Goal: Task Accomplishment & Management: Use online tool/utility

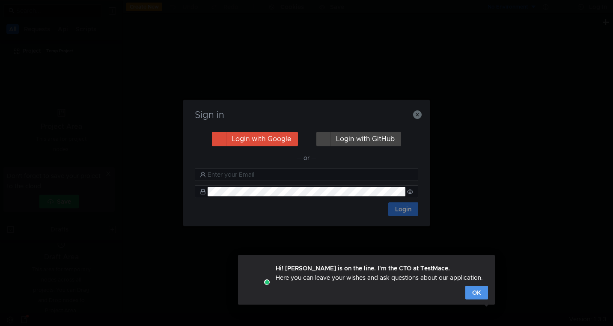
click at [478, 292] on button "OK" at bounding box center [476, 293] width 23 height 14
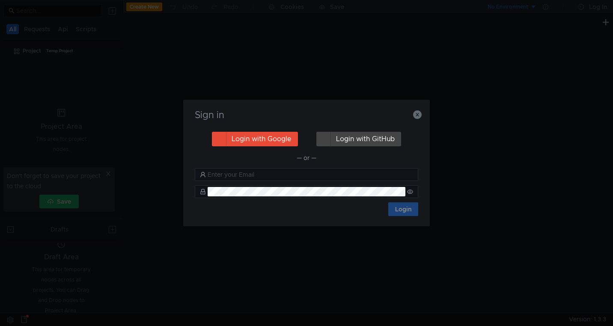
click at [259, 139] on button "Login with Google" at bounding box center [255, 139] width 86 height 15
click at [267, 133] on button "Login with Google" at bounding box center [255, 139] width 86 height 15
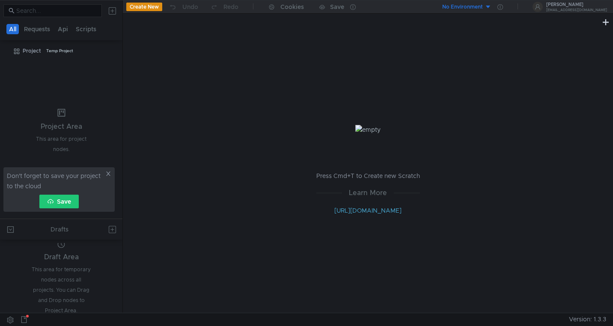
click at [107, 174] on icon at bounding box center [108, 174] width 6 height 6
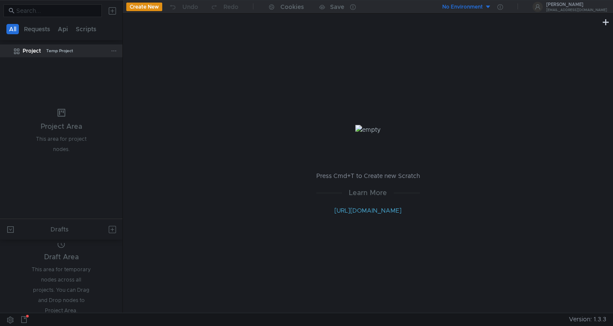
click at [27, 49] on div "Project" at bounding box center [32, 51] width 18 height 13
click at [115, 51] on icon at bounding box center [114, 51] width 6 height 6
click at [148, 6] on div at bounding box center [306, 163] width 613 height 326
click at [151, 8] on button "Create New" at bounding box center [144, 7] width 36 height 9
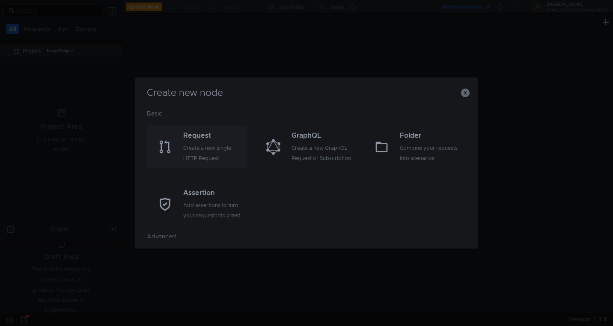
click at [212, 143] on div "Create a new single HTTP Request" at bounding box center [213, 153] width 61 height 21
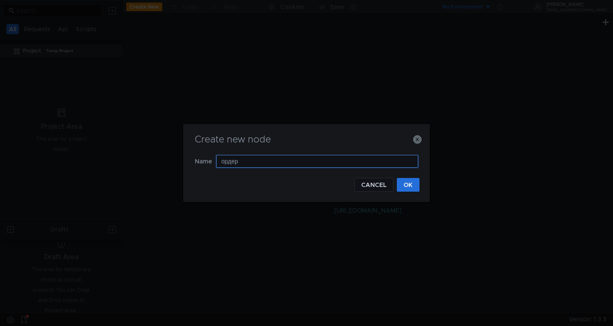
type input "ордер1"
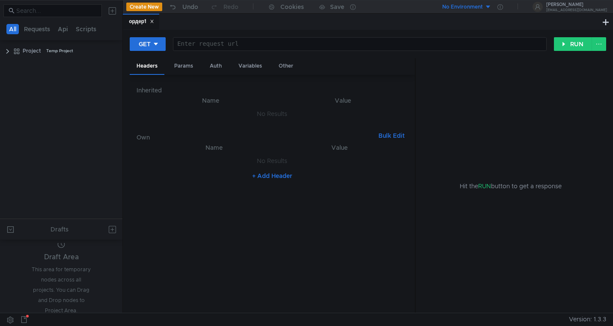
click at [213, 44] on div at bounding box center [359, 51] width 373 height 21
paste textarea "[URL][DOMAIN_NAME]"
type textarea "[URL][DOMAIN_NAME]"
click at [143, 44] on div "GET" at bounding box center [145, 43] width 12 height 9
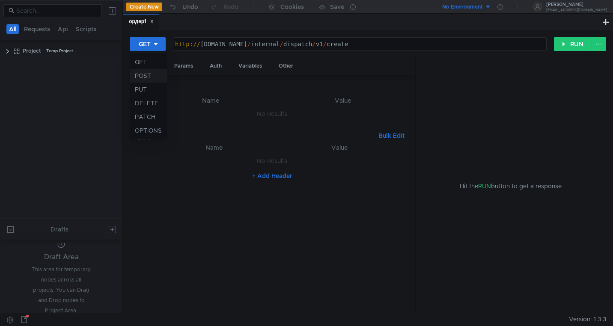
click at [141, 74] on li "POST" at bounding box center [148, 76] width 37 height 14
click at [202, 178] on div "+ Add Header" at bounding box center [272, 176] width 271 height 14
click at [148, 61] on div "Headers" at bounding box center [147, 66] width 35 height 17
click at [149, 66] on div "Headers" at bounding box center [147, 66] width 35 height 17
click at [280, 175] on button "+ Add Header" at bounding box center [272, 176] width 47 height 10
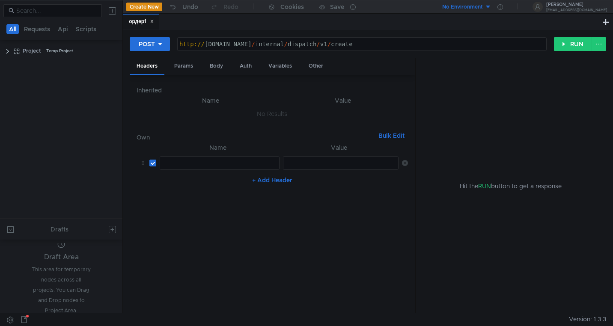
click at [233, 162] on div at bounding box center [219, 170] width 119 height 21
click at [151, 7] on button "Create New" at bounding box center [144, 7] width 36 height 9
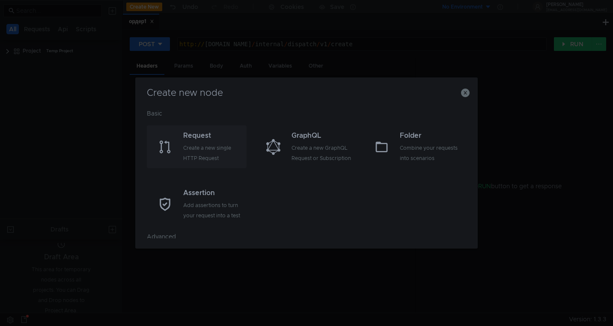
click at [217, 139] on div "Request" at bounding box center [213, 136] width 61 height 10
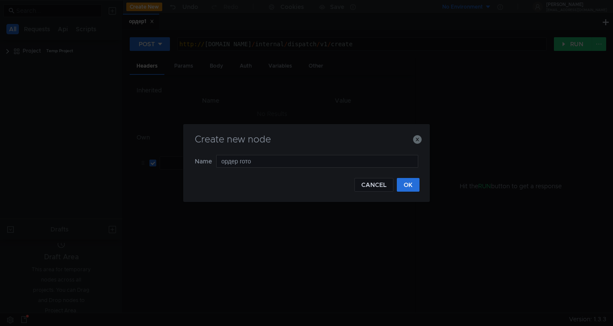
type input "ордер готов"
drag, startPoint x: 261, startPoint y: 162, endPoint x: 213, endPoint y: 164, distance: 47.5
click at [212, 164] on nz-form-item "Name [PERSON_NAME] готов" at bounding box center [306, 161] width 223 height 13
click at [258, 161] on input "ордер готов" at bounding box center [317, 161] width 202 height 13
click at [404, 190] on button "OK" at bounding box center [408, 185] width 23 height 14
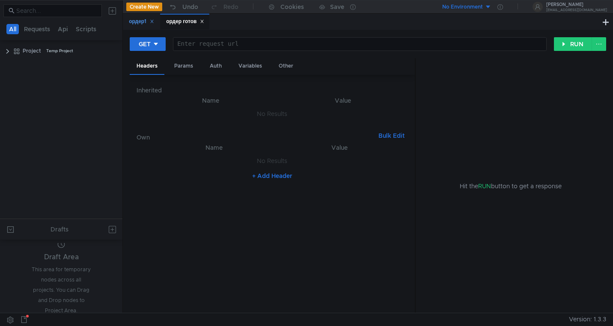
click at [136, 23] on div "ордер1" at bounding box center [141, 21] width 25 height 9
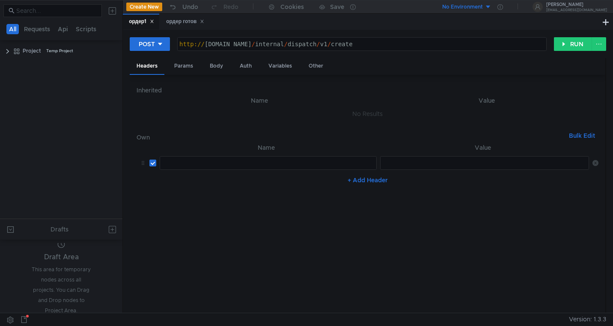
click at [140, 21] on div "ордер1" at bounding box center [141, 21] width 25 height 9
click at [135, 20] on div "ордер1" at bounding box center [141, 21] width 25 height 9
click at [141, 21] on div "ордер1" at bounding box center [141, 21] width 25 height 9
click at [6, 52] on clr-icon at bounding box center [7, 51] width 7 height 7
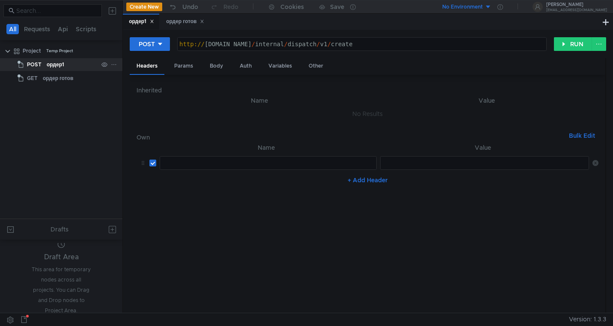
click at [115, 63] on icon at bounding box center [114, 65] width 6 height 6
click at [142, 89] on app-tour-anchor "Rename" at bounding box center [136, 89] width 23 height 10
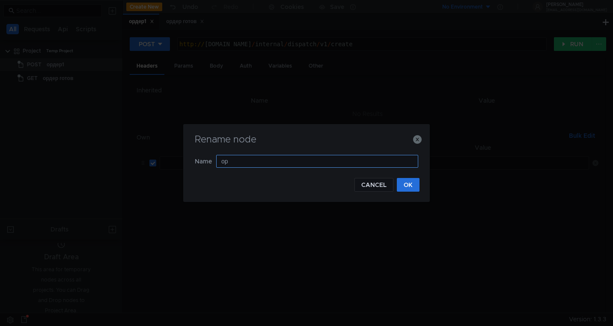
type input "о"
type input "создать заказ"
click at [412, 186] on button "OK" at bounding box center [408, 185] width 23 height 14
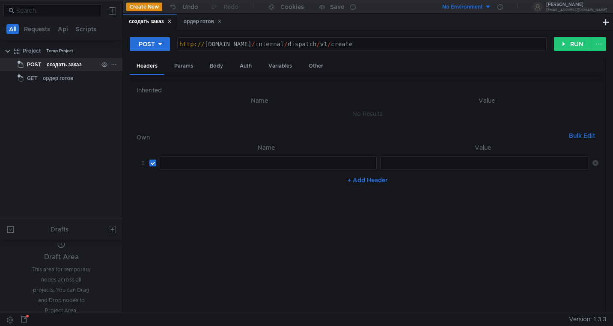
click at [113, 67] on div at bounding box center [114, 65] width 6 height 8
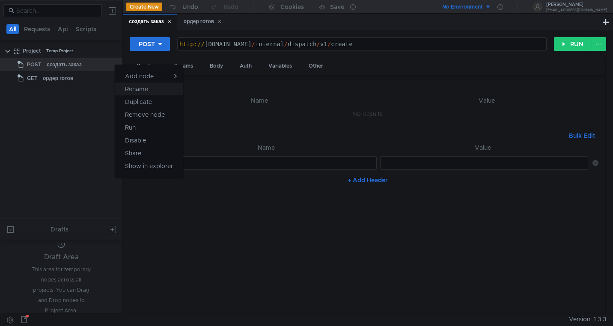
click at [137, 86] on app-tour-anchor "Rename" at bounding box center [136, 89] width 23 height 10
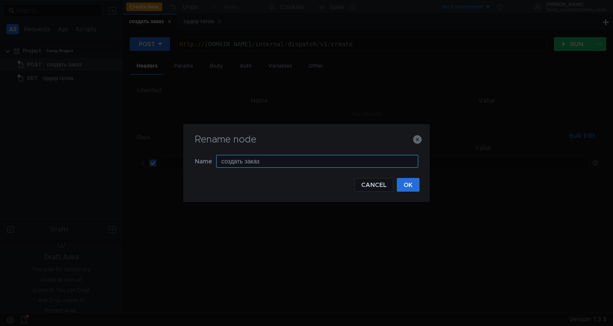
click at [251, 164] on input "создать заказ" at bounding box center [317, 161] width 202 height 13
type input "создать ордер"
click at [407, 187] on button "OK" at bounding box center [408, 185] width 23 height 14
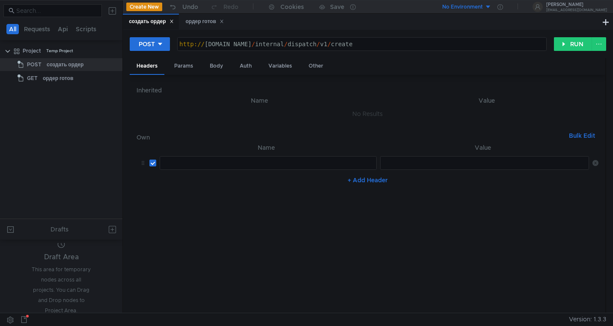
click at [195, 165] on div at bounding box center [268, 170] width 216 height 21
paste textarea "Content-Type"
type textarea "Content-Type"
click at [351, 241] on nz-table "Name Value Content-Type Content-Type הההההההההההההההההההההההההההההההההההההההההה…" at bounding box center [368, 225] width 462 height 164
click at [194, 21] on div "ордер готов" at bounding box center [205, 21] width 38 height 9
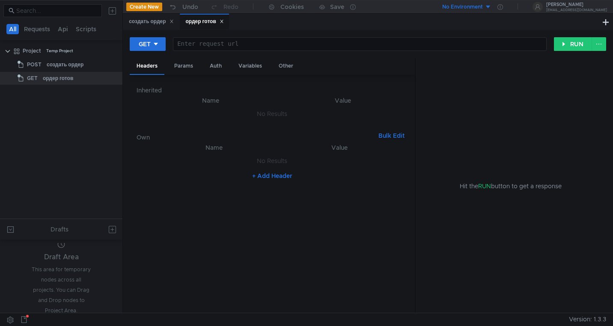
click at [272, 175] on button "+ Add Header" at bounding box center [272, 176] width 47 height 10
click at [194, 161] on div at bounding box center [219, 170] width 119 height 21
paste textarea "Content-Type"
type textarea "Content-Type"
click at [306, 164] on div at bounding box center [341, 170] width 116 height 21
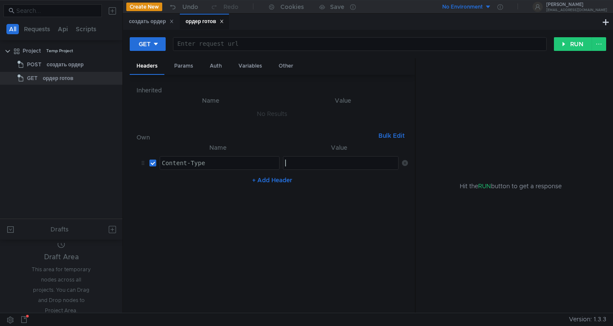
paste textarea "application/json"
type textarea "application/json"
click at [277, 180] on button "+ Add Header" at bounding box center [272, 180] width 47 height 10
click at [148, 22] on div "создать ордер" at bounding box center [151, 21] width 45 height 9
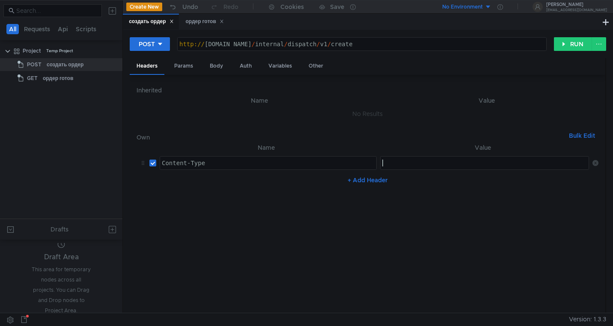
click at [409, 166] on div at bounding box center [486, 170] width 210 height 21
paste textarea "application/json"
type textarea "application/json"
click at [377, 179] on button "+ Add Header" at bounding box center [367, 180] width 47 height 10
click at [276, 184] on div at bounding box center [268, 190] width 216 height 21
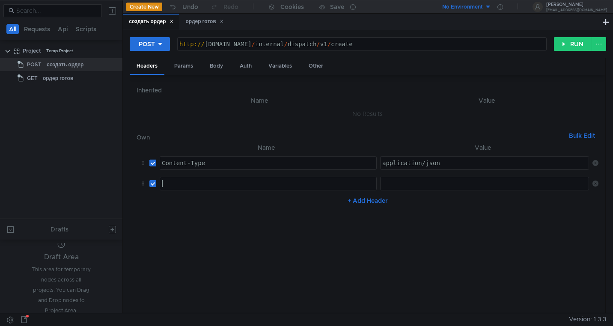
paste textarea "X-Ya-Service-Ticket"
type textarea "X-Ya-Service-Ticket"
click at [202, 20] on div "ордер готов" at bounding box center [205, 21] width 38 height 9
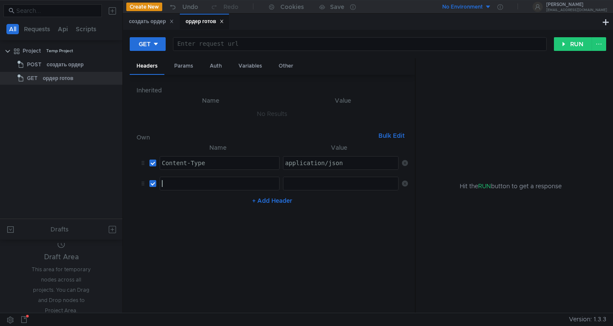
click at [189, 182] on div at bounding box center [219, 190] width 119 height 21
paste textarea "X-Ya-Service-Ticket"
type textarea "X-Ya-Service-Ticket"
click at [518, 141] on div "Hit the RUN button to get a response" at bounding box center [511, 186] width 170 height 256
drag, startPoint x: 415, startPoint y: 108, endPoint x: 611, endPoint y: 112, distance: 195.7
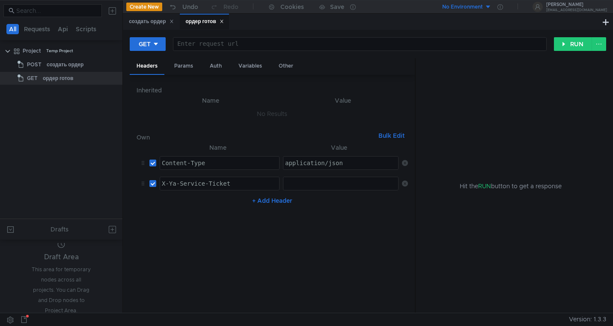
click at [612, 112] on div "GET Enter request url ההההההההההההההההההההההההההההההההההההההההההההההההההההההההה…" at bounding box center [368, 171] width 490 height 283
drag, startPoint x: 414, startPoint y: 149, endPoint x: 451, endPoint y: 147, distance: 37.3
click at [451, 147] on as-split "Headers Params Auth Variables Other Inherited Name Value No Results Own Bulk Ed…" at bounding box center [368, 186] width 477 height 256
click at [604, 46] on button at bounding box center [599, 44] width 15 height 14
click at [384, 88] on div at bounding box center [306, 163] width 613 height 326
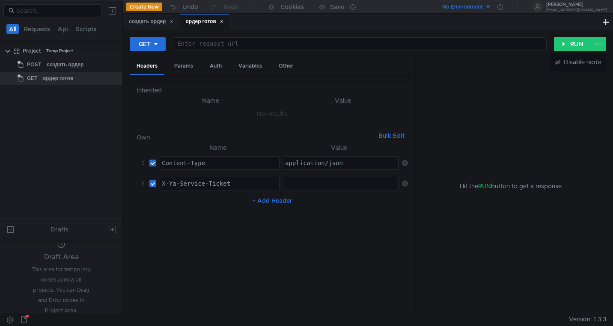
click at [384, 88] on body "All Requests Api Scripts Project Temp Project POST создать ордер GET ордер гото…" at bounding box center [306, 163] width 613 height 326
click at [198, 20] on div "ордер готов" at bounding box center [205, 21] width 38 height 9
click at [210, 20] on div "ордер готов" at bounding box center [205, 21] width 38 height 9
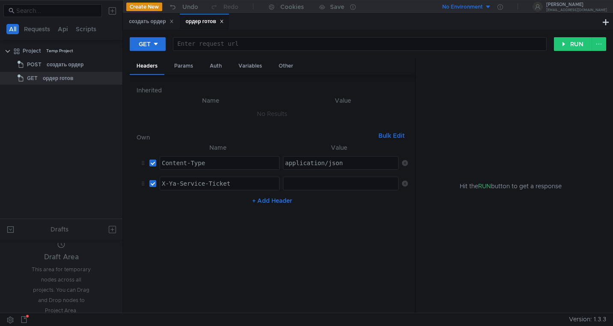
click at [210, 20] on div "ордер готов" at bounding box center [205, 21] width 38 height 9
click at [156, 45] on icon at bounding box center [156, 44] width 6 height 6
click at [147, 74] on li "POST" at bounding box center [148, 76] width 37 height 14
click at [191, 46] on div at bounding box center [362, 51] width 369 height 21
paste textarea "[URL][DOMAIN_NAME]"
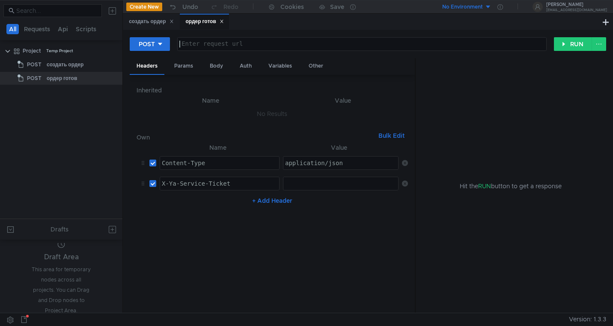
type textarea "[URL][DOMAIN_NAME]"
click at [274, 86] on h6 "Inherited" at bounding box center [272, 90] width 271 height 10
click at [150, 24] on div "создать ордер" at bounding box center [151, 21] width 45 height 9
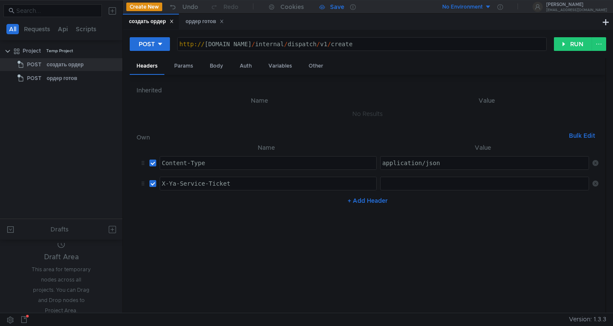
click at [335, 9] on div "Save" at bounding box center [337, 7] width 14 height 6
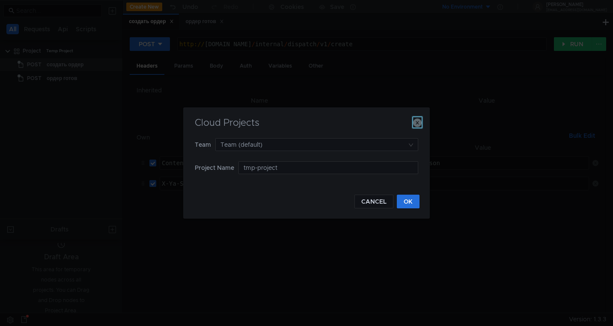
click at [417, 124] on icon "button" at bounding box center [417, 123] width 9 height 9
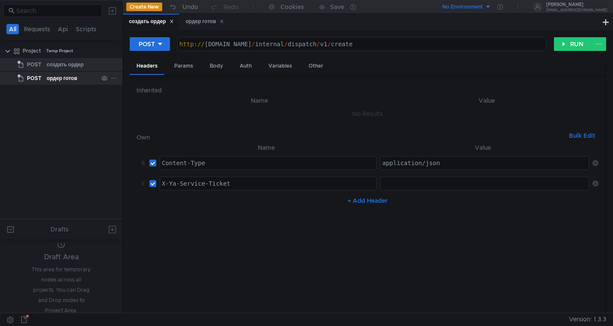
click at [56, 77] on div "ордер готов" at bounding box center [62, 78] width 30 height 13
click at [64, 66] on div "создать ордер" at bounding box center [65, 64] width 37 height 13
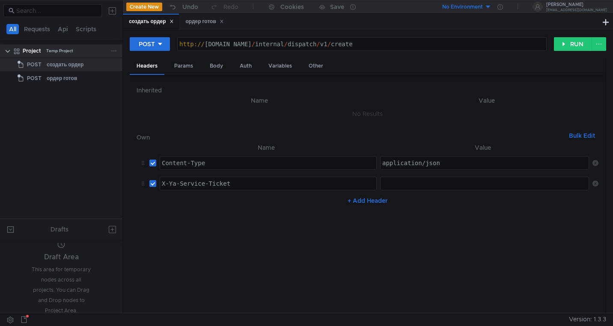
click at [114, 51] on icon at bounding box center [114, 51] width 4 height 1
click at [76, 116] on div at bounding box center [306, 163] width 613 height 326
click at [420, 187] on div at bounding box center [486, 190] width 210 height 21
paste textarea "3:serv:COv_ARCb9oLGBiIRCMTzehCq33sgpe--kaXU_gE:ITosc6FotHbYit2GQkduhgcg5svjd3oo…"
type textarea "3:serv:COv_ARCb9oLGBiIRCMTzehCq33sgpe--kaXU_gE:ITosc6FotHbYit2GQkduhgcg5svjd3oo…"
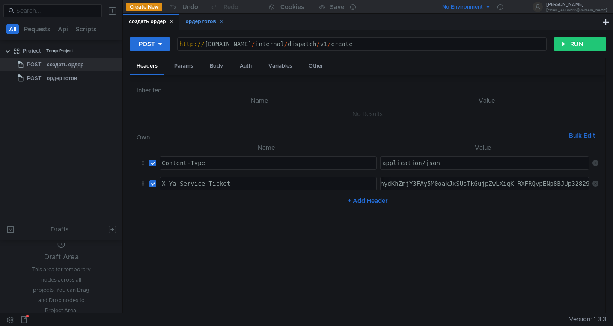
click at [203, 23] on div "ордер готов" at bounding box center [205, 21] width 38 height 9
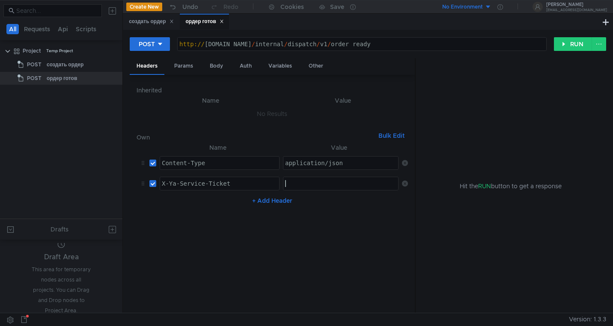
click at [326, 187] on div at bounding box center [341, 190] width 116 height 21
paste textarea "3:serv:COv_ARCb9oLGBiIRCMTzehCq33sgpe--kaXU_gE:ITosc6FotHbYit2GQkduhgcg5svjd3oo…"
type textarea "3:serv:COv_ARCb9oLGBiIRCMTzehCq33sgpe--kaXU_gE:ITosc6FotHbYit2GQkduhgcg5svjd3oo…"
click at [320, 236] on nz-table "Name Value Content-Type Content-Type הההההההההההההההההההההההההההההההההההההההההה…" at bounding box center [272, 225] width 271 height 164
click at [214, 66] on div "Body" at bounding box center [216, 66] width 27 height 16
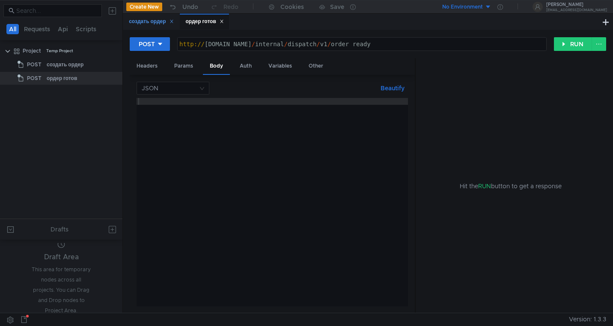
click at [149, 18] on div "создать ордер" at bounding box center [151, 21] width 45 height 9
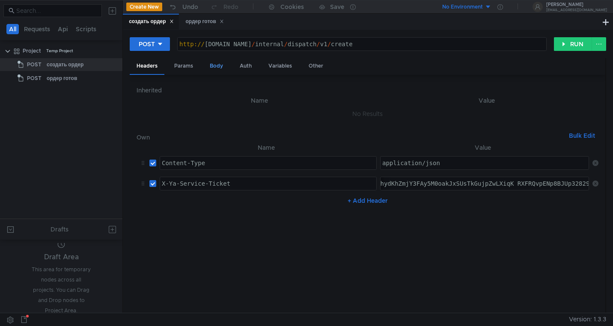
click at [215, 67] on div "Body" at bounding box center [216, 66] width 27 height 16
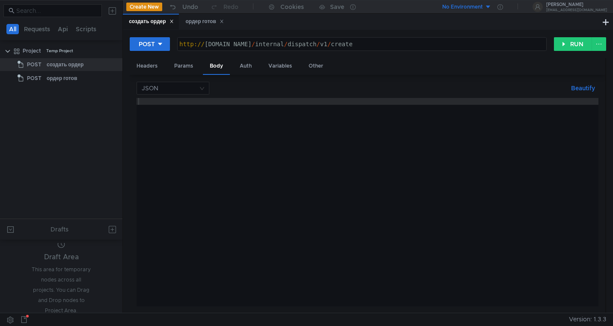
click at [197, 95] on div "JSON Beautify ההההההההההההההההההההההההההההההההההההההההההההההההההההההההההההההההה…" at bounding box center [368, 194] width 462 height 225
click at [283, 179] on div at bounding box center [368, 209] width 462 height 222
paste textarea "}"
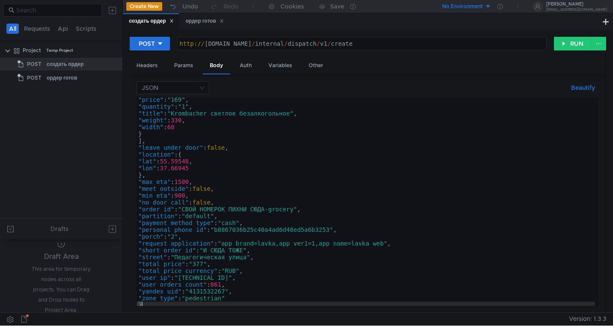
scroll to position [174, 0]
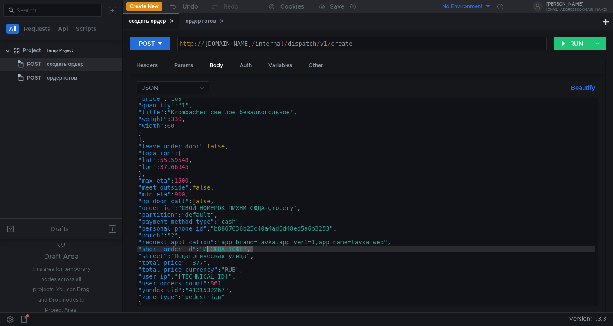
drag, startPoint x: 253, startPoint y: 249, endPoint x: 206, endPoint y: 249, distance: 47.1
click at [206, 249] on div ""price" : "169" , "quantity" : "1" , "title" : "Krombacher светлое безалкогольн…" at bounding box center [366, 206] width 459 height 222
paste textarea "250711-404-0154"
click at [220, 250] on div ""price" : "169" , "quantity" : "1" , "title" : "Krombacher светлое безалкогольн…" at bounding box center [366, 206] width 459 height 222
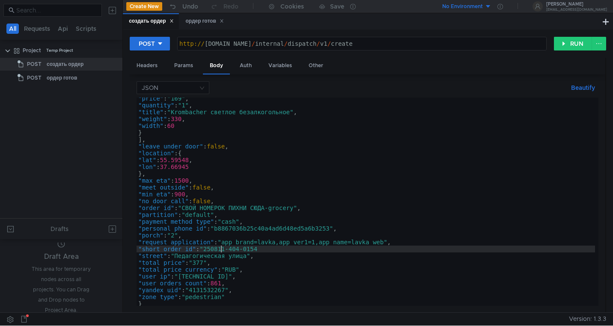
click at [266, 253] on div ""price" : "169" , "quantity" : "1" , "title" : "Krombacher светлое безалкогольн…" at bounding box center [366, 206] width 459 height 222
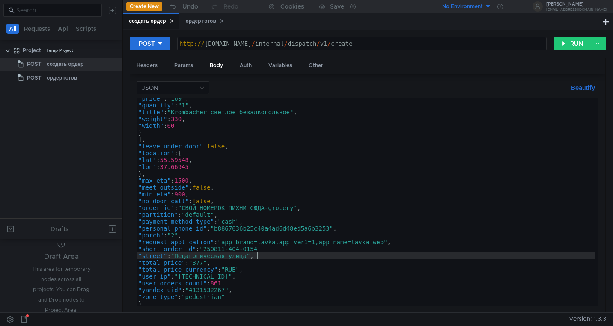
click at [265, 248] on div ""price" : "169" , "quantity" : "1" , "title" : "Krombacher светлое безалкогольн…" at bounding box center [366, 206] width 459 height 222
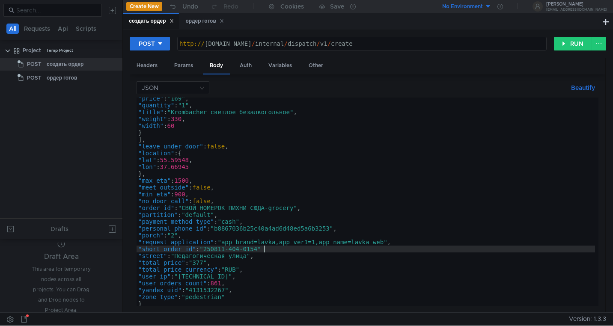
scroll to position [0, 9]
drag, startPoint x: 261, startPoint y: 250, endPoint x: 207, endPoint y: 251, distance: 53.5
click at [207, 251] on div ""price" : "169" , "quantity" : "1" , "title" : "Krombacher светлое безалкогольн…" at bounding box center [366, 206] width 459 height 222
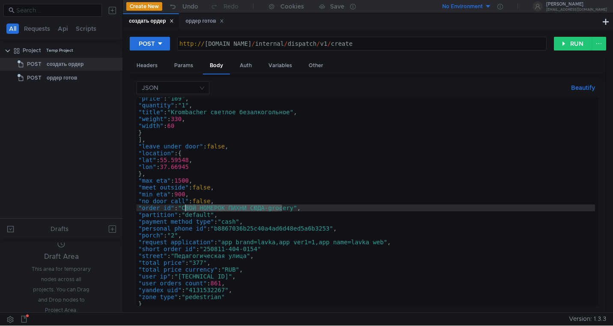
drag, startPoint x: 281, startPoint y: 207, endPoint x: 186, endPoint y: 206, distance: 95.5
click at [186, 206] on div ""price" : "169" , "quantity" : "1" , "title" : "Krombacher светлое безалкогольн…" at bounding box center [366, 206] width 459 height 222
paste textarea "250811-404-0154"
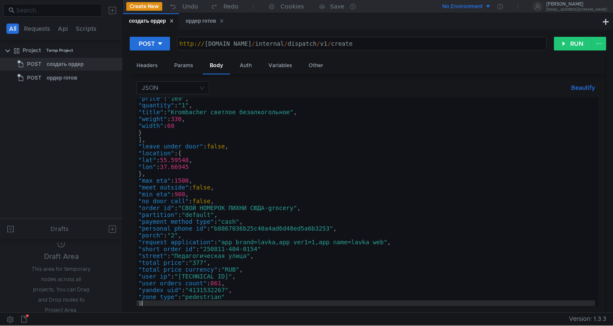
scroll to position [0, 0]
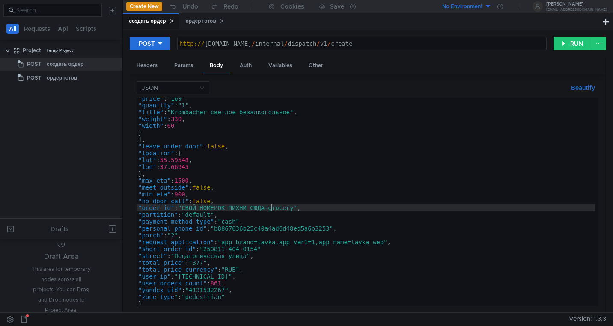
click at [271, 209] on div ""price" : "169" , "quantity" : "1" , "title" : "Krombacher светлое безалкогольн…" at bounding box center [366, 206] width 459 height 222
click at [274, 209] on div ""price" : "169" , "quantity" : "1" , "title" : "Krombacher светлое безалкогольн…" at bounding box center [366, 206] width 459 height 222
click at [185, 208] on div ""price" : "169" , "quantity" : "1" , "title" : "Krombacher светлое безалкогольн…" at bounding box center [366, 206] width 459 height 222
click at [258, 207] on div ""price" : "169" , "quantity" : "1" , "title" : "Krombacher светлое безалкогольн…" at bounding box center [366, 206] width 459 height 222
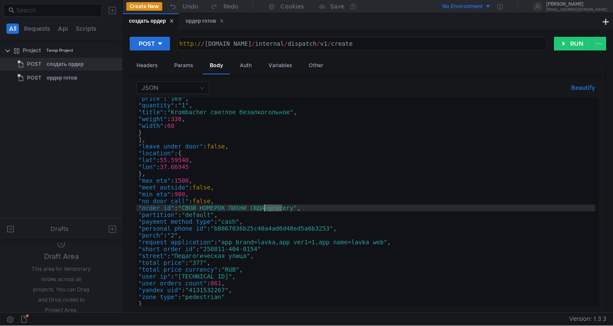
drag, startPoint x: 283, startPoint y: 208, endPoint x: 262, endPoint y: 208, distance: 21.8
click at [262, 208] on div ""price" : "169" , "quantity" : "1" , "title" : "Krombacher светлое безалкогольн…" at bounding box center [366, 206] width 459 height 222
paste textarea "250811-404-0154"
click at [247, 210] on div ""price" : "169" , "quantity" : "1" , "title" : "Krombacher светлое безалкогольн…" at bounding box center [366, 206] width 459 height 222
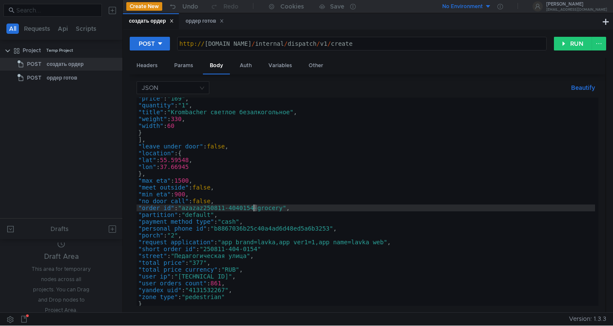
click at [255, 209] on div ""price" : "169" , "quantity" : "1" , "title" : "Krombacher светлое безалкогольн…" at bounding box center [366, 206] width 459 height 222
drag, startPoint x: 239, startPoint y: 208, endPoint x: 232, endPoint y: 208, distance: 6.4
click at [232, 208] on div ""price" : "169" , "quantity" : "1" , "title" : "Krombacher светлое безалкогольн…" at bounding box center [366, 206] width 459 height 222
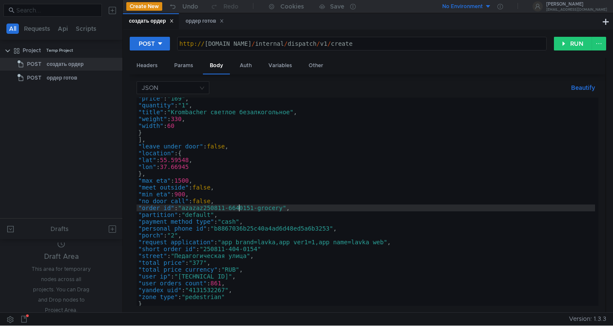
click at [232, 209] on div ""price" : "169" , "quantity" : "1" , "title" : "Krombacher светлое безалкогольн…" at bounding box center [366, 206] width 459 height 222
click at [578, 43] on button "RUN" at bounding box center [573, 44] width 38 height 14
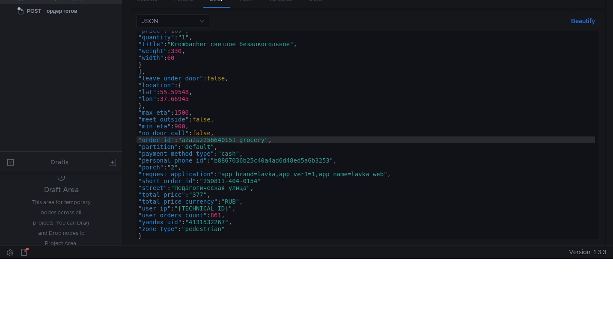
scroll to position [0, 0]
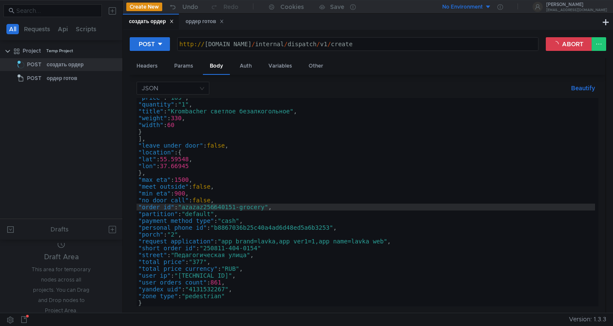
type textarea ""short_order_id": "250811-404-0154""
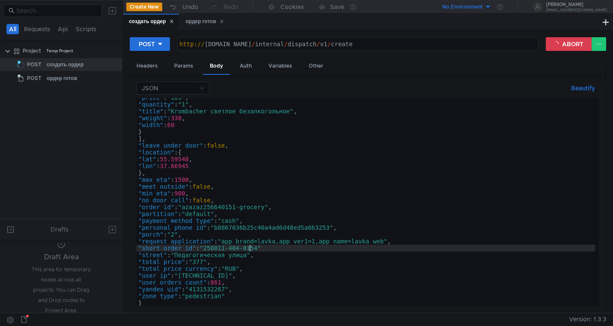
click at [250, 247] on div ""price" : "169" , "quantity" : "1" , "title" : "Krombacher светлое безалкогольн…" at bounding box center [366, 205] width 459 height 222
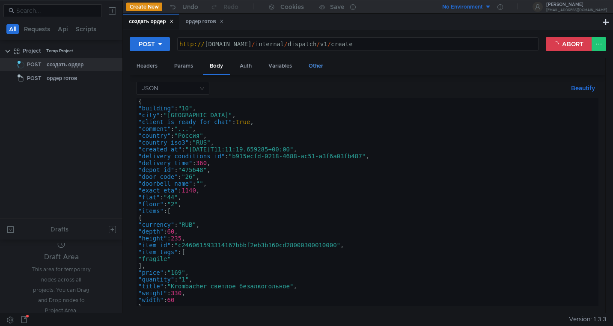
click at [317, 64] on div "Other" at bounding box center [316, 66] width 28 height 16
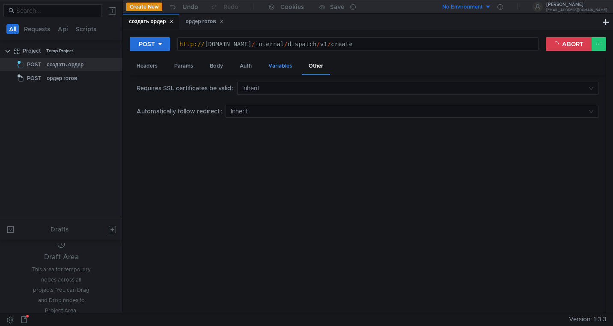
click at [278, 65] on div "Variables" at bounding box center [280, 66] width 37 height 16
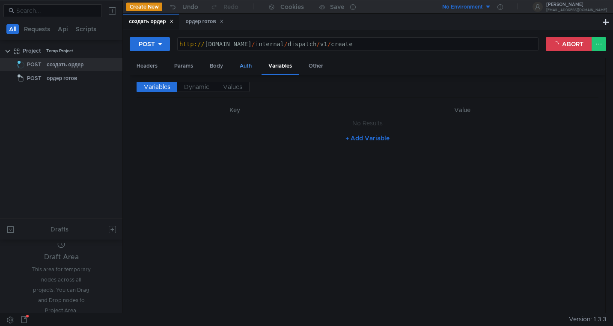
click at [247, 68] on div "Auth" at bounding box center [246, 66] width 26 height 16
click at [208, 64] on div "Body" at bounding box center [216, 66] width 27 height 16
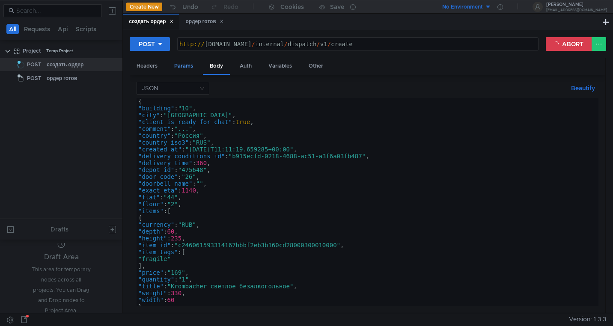
click at [182, 66] on div "Params" at bounding box center [183, 66] width 33 height 16
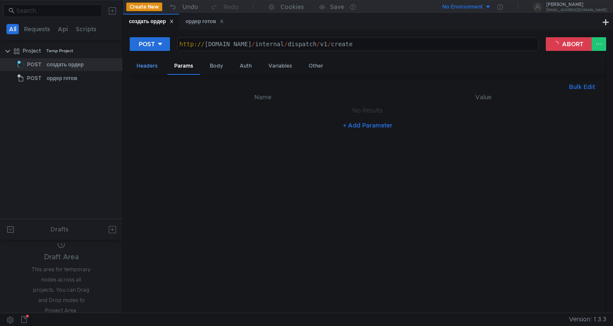
click at [138, 66] on div "Headers" at bounding box center [147, 66] width 35 height 16
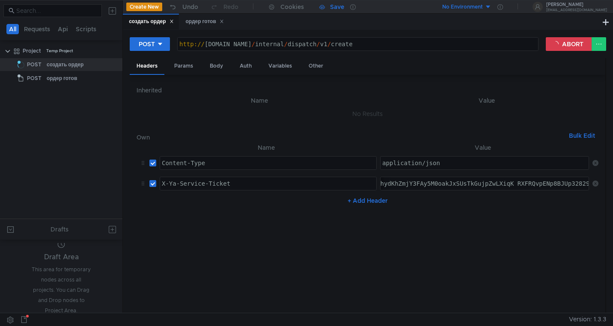
click at [328, 7] on div "Save" at bounding box center [331, 7] width 25 height 6
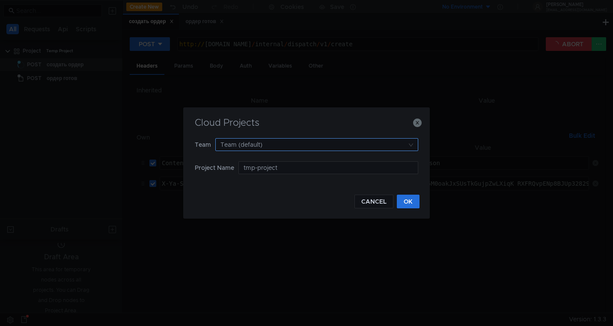
click at [292, 146] on input at bounding box center [313, 145] width 187 height 12
click at [292, 146] on div at bounding box center [306, 163] width 613 height 326
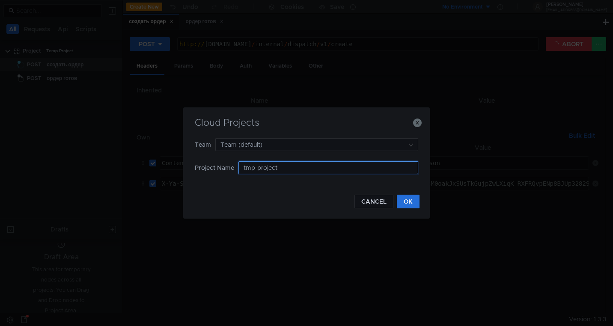
click at [279, 171] on input "tmp-project" at bounding box center [328, 167] width 180 height 13
click at [247, 169] on input "tmp-project" at bounding box center [328, 167] width 180 height 13
drag, startPoint x: 275, startPoint y: 170, endPoint x: 218, endPoint y: 182, distance: 58.2
click at [219, 181] on form "Team Team (default) Project Name tmp-project" at bounding box center [306, 161] width 223 height 46
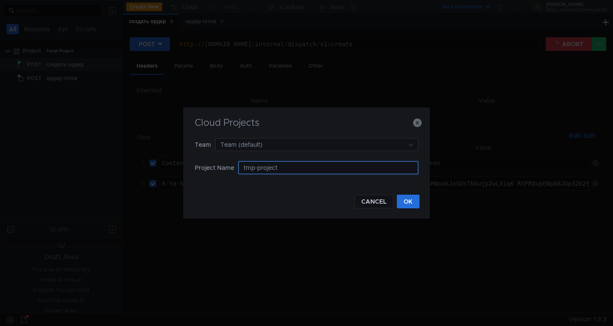
click at [249, 167] on input "tmp-project" at bounding box center [328, 167] width 180 height 13
type input "ya-project"
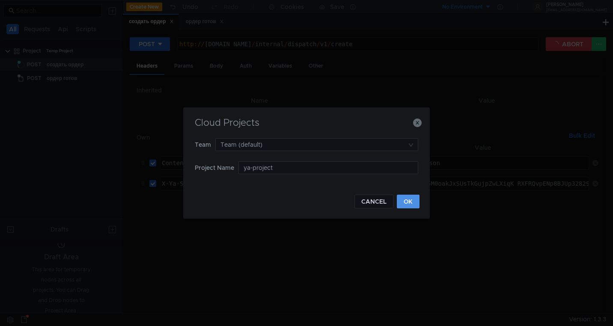
click at [410, 204] on button "OK" at bounding box center [408, 202] width 23 height 14
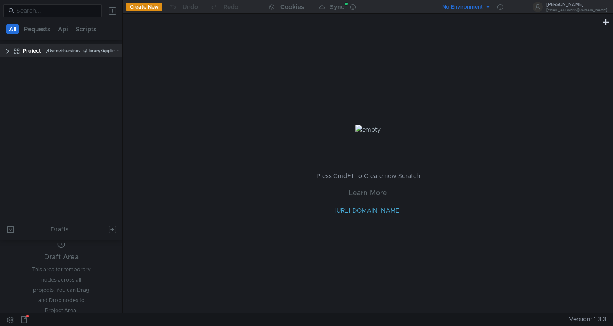
click at [60, 51] on div "/Users/chursinov-s/Library/Application Support/testmace-config/cloud-project/Pr…" at bounding box center [133, 51] width 175 height 13
click at [7, 52] on clr-icon at bounding box center [7, 51] width 7 height 7
click at [70, 63] on div "создать ордер" at bounding box center [65, 64] width 37 height 13
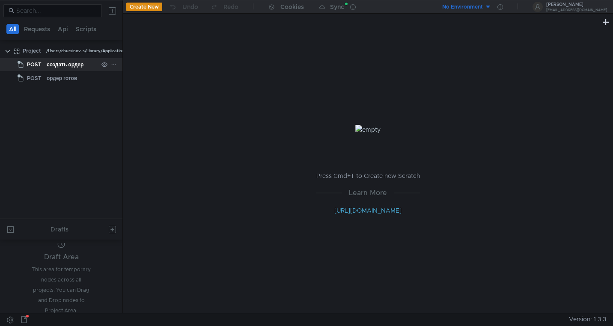
click at [64, 62] on div "создать ордер" at bounding box center [65, 64] width 37 height 13
click at [63, 63] on div "создать ордер" at bounding box center [65, 64] width 37 height 13
click at [65, 235] on div "Drafts" at bounding box center [61, 229] width 122 height 21
click at [63, 214] on tree-viewport "Project /Users/chursinov-s/Library/Application Support/testmace-config/cloud-pr…" at bounding box center [61, 131] width 122 height 175
click at [63, 82] on div "ордер готов" at bounding box center [62, 78] width 30 height 13
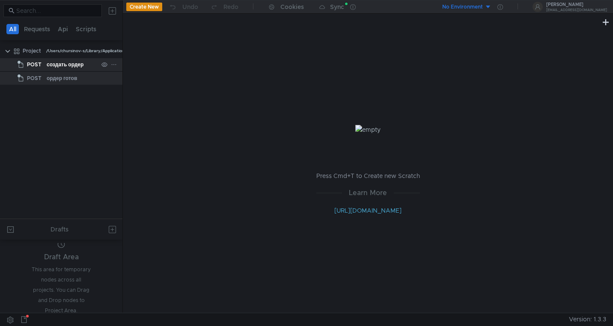
click at [51, 65] on div "создать ордер" at bounding box center [65, 64] width 37 height 13
click at [43, 64] on div "POST" at bounding box center [31, 64] width 27 height 13
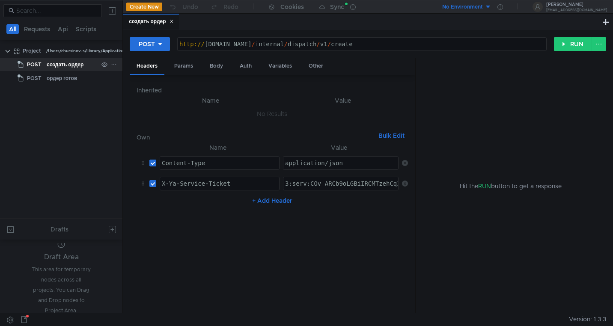
click at [16, 63] on div "POST создать ордер" at bounding box center [68, 64] width 107 height 13
click at [572, 44] on button "RUN" at bounding box center [573, 44] width 38 height 14
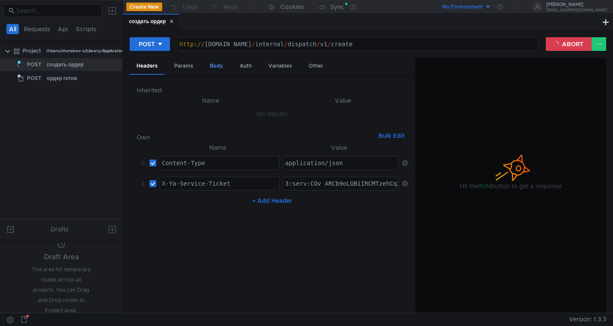
click at [217, 69] on div "Body" at bounding box center [216, 66] width 27 height 16
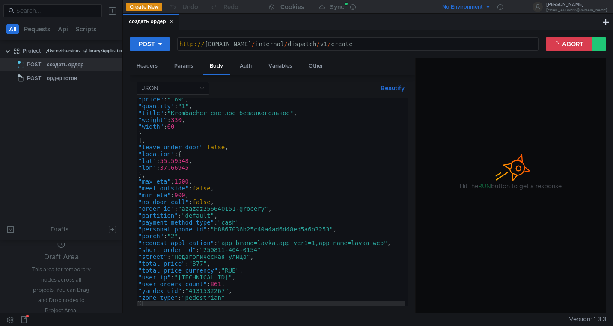
scroll to position [175, 0]
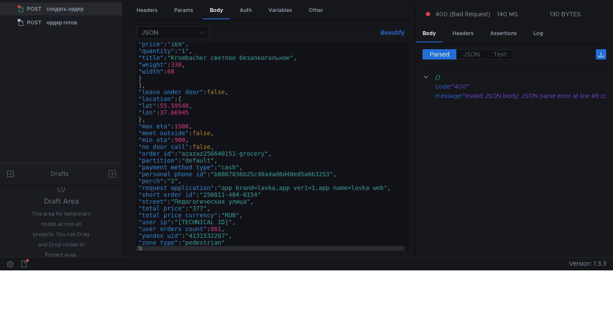
scroll to position [175, 0]
click at [261, 194] on div ""price" : "169" , "quantity" : "1" , "title" : "Krombacher светлое безалкогольн…" at bounding box center [271, 150] width 268 height 222
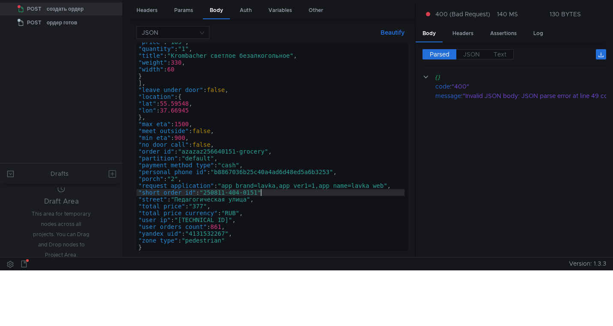
scroll to position [0, 9]
click at [275, 217] on div ""price" : "169" , "quantity" : "1" , "title" : "Krombacher светлое безалкогольн…" at bounding box center [271, 150] width 268 height 222
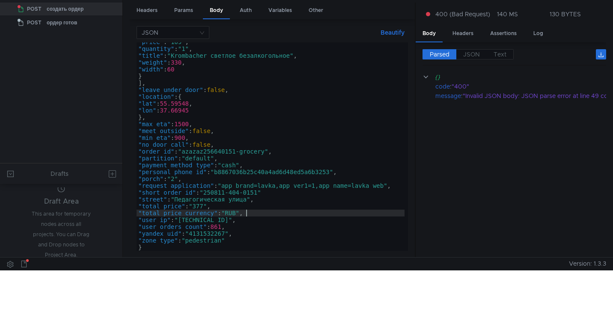
scroll to position [0, 7]
click at [217, 193] on div ""price" : "169" , "quantity" : "1" , "title" : "Krombacher светлое безалкогольн…" at bounding box center [271, 150] width 268 height 222
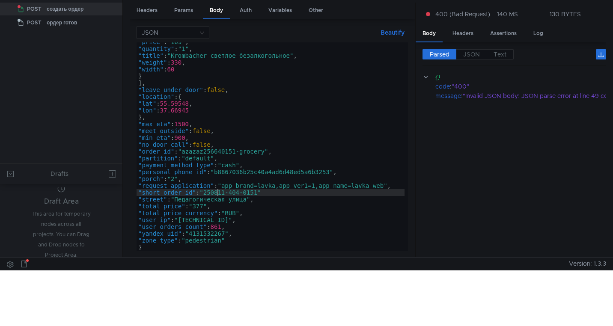
click at [224, 193] on div ""price" : "169" , "quantity" : "1" , "title" : "Krombacher светлое безалкогольн…" at bounding box center [271, 150] width 268 height 222
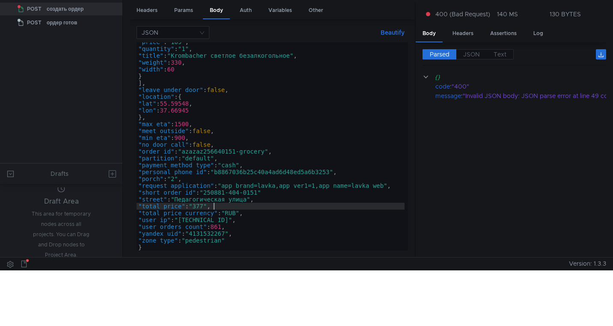
click at [225, 206] on div ""price" : "169" , "quantity" : "1" , "title" : "Krombacher светлое безалкогольн…" at bounding box center [271, 150] width 268 height 222
type textarea ""total_price": "377","
click at [265, 173] on div ""price" : "169" , "quantity" : "1" , "title" : "Krombacher светлое безалкогольн…" at bounding box center [271, 150] width 268 height 222
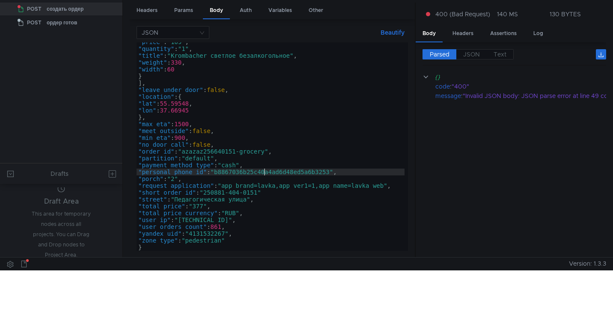
click at [265, 173] on div ""price" : "169" , "quantity" : "1" , "title" : "Krombacher светлое безалкогольн…" at bounding box center [271, 150] width 268 height 222
paste textarea "ec3bc347ef1f495d9548ab621f95849c"
type textarea ""personal_phone_id": "ec3bc347ef1f495d9548ab621f95849c","
click at [436, 196] on cdk-virtual-scroll-viewport "{} code : "400" message : "Invalid JSON body: JSON parse error at line 49 colum…" at bounding box center [515, 161] width 184 height 179
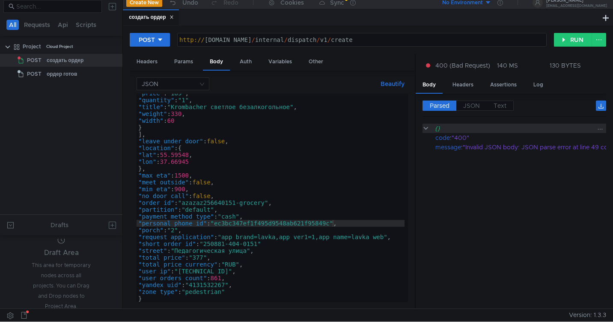
scroll to position [3, 0]
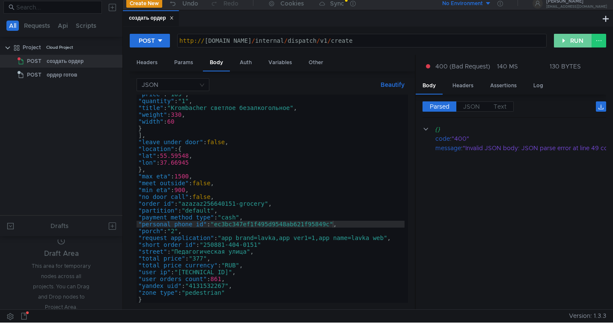
click at [572, 44] on button "RUN" at bounding box center [573, 41] width 38 height 14
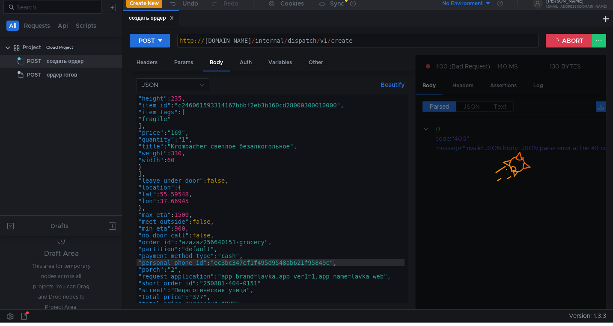
scroll to position [0, 0]
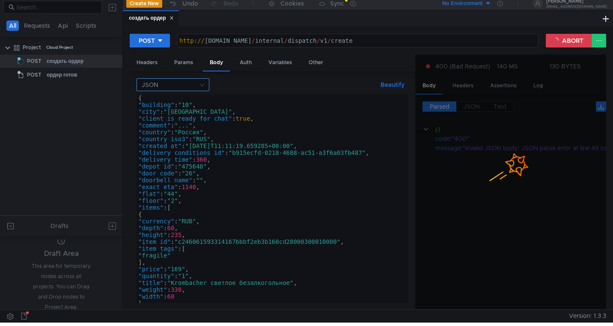
click at [190, 84] on input at bounding box center [170, 85] width 57 height 12
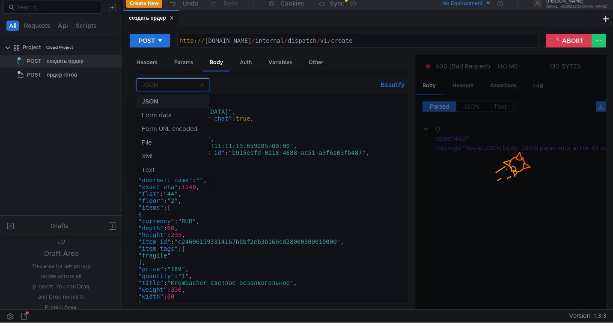
click at [190, 84] on div at bounding box center [306, 163] width 613 height 326
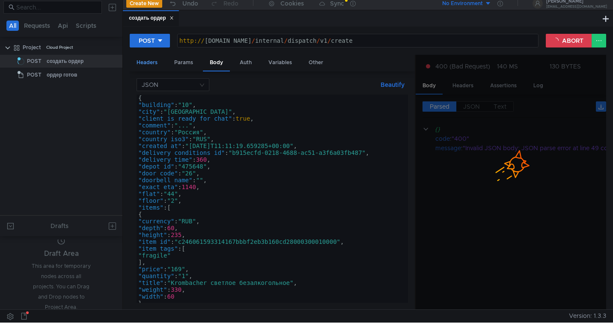
click at [146, 65] on div "Headers" at bounding box center [147, 63] width 35 height 16
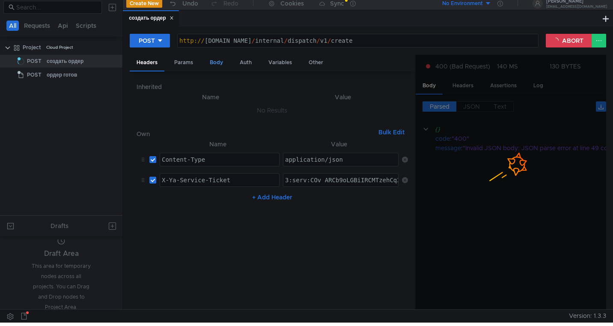
click at [216, 63] on div "Body" at bounding box center [216, 63] width 27 height 16
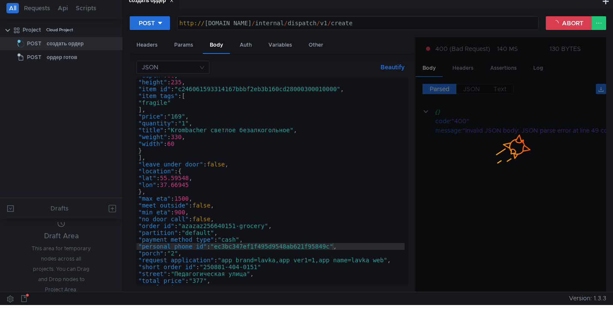
scroll to position [136, 0]
click at [209, 226] on div ""depth" : 60 , "height" : 235 , "item_id" : "c246061593314167bbbf2eb3b160cd2800…" at bounding box center [271, 182] width 268 height 222
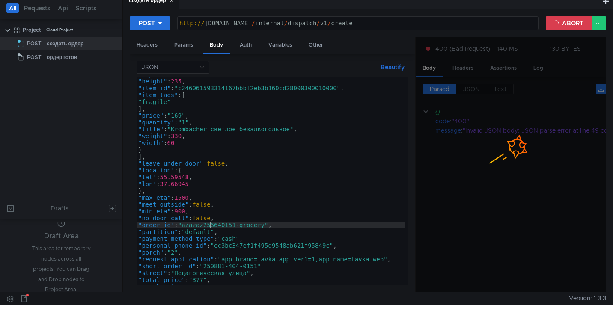
click at [206, 226] on div ""depth" : 60 , "height" : 235 , "item_id" : "c246061593314167bbbf2eb3b160cd2800…" at bounding box center [271, 182] width 268 height 222
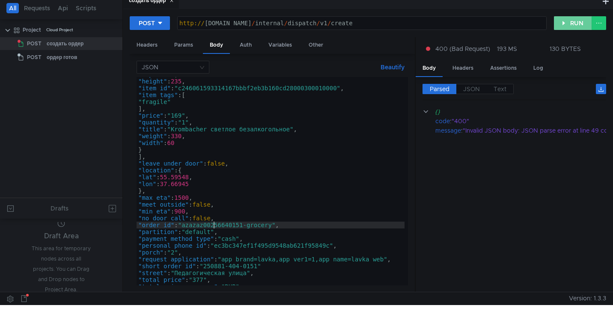
type textarea ""order_id": "azazaz00256640151-grocery","
click at [570, 26] on button "RUN" at bounding box center [573, 23] width 38 height 14
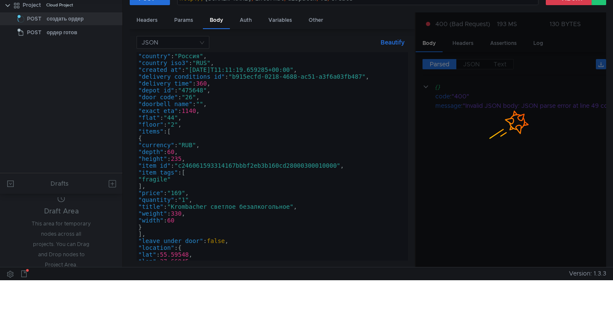
scroll to position [25, 0]
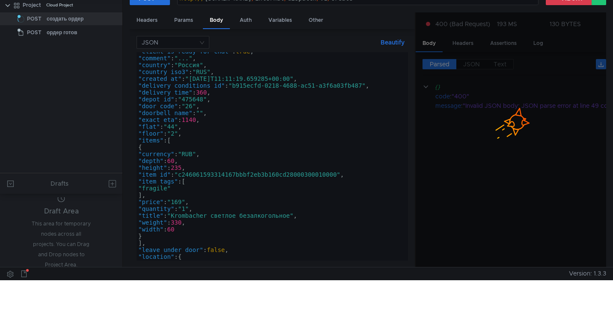
click at [474, 103] on div at bounding box center [511, 115] width 191 height 26
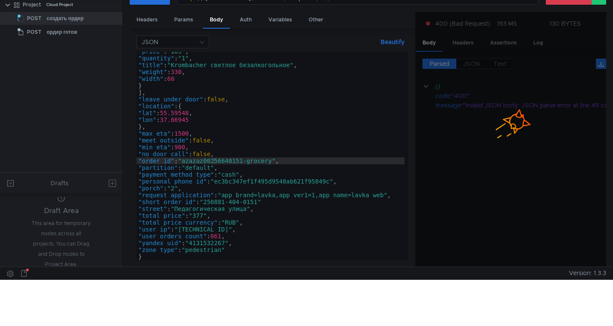
scroll to position [0, 0]
